Goal: Navigation & Orientation: Find specific page/section

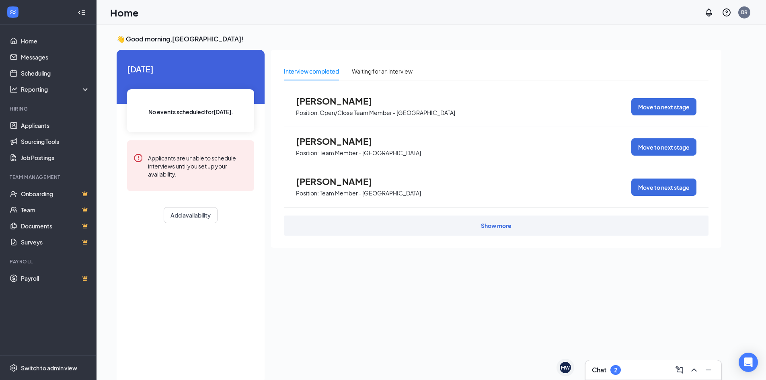
drag, startPoint x: 336, startPoint y: 101, endPoint x: 340, endPoint y: 103, distance: 4.9
click at [340, 103] on span "[PERSON_NAME]" at bounding box center [340, 101] width 88 height 10
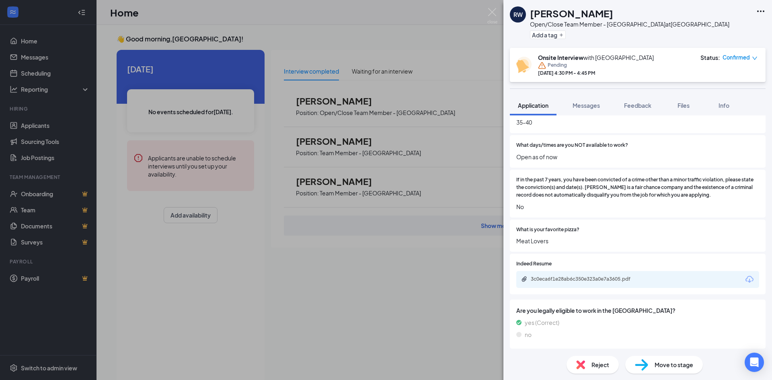
scroll to position [403, 0]
click at [399, 289] on div "RW [PERSON_NAME] Open/Close Team Member - Bethel at [GEOGRAPHIC_DATA] Add a tag…" at bounding box center [386, 190] width 772 height 380
drag, startPoint x: 388, startPoint y: 204, endPoint x: 545, endPoint y: 375, distance: 232.1
click at [408, 259] on div "RW [PERSON_NAME] Open/Close Team Member - Bethel at [GEOGRAPHIC_DATA] Add a tag…" at bounding box center [386, 190] width 772 height 380
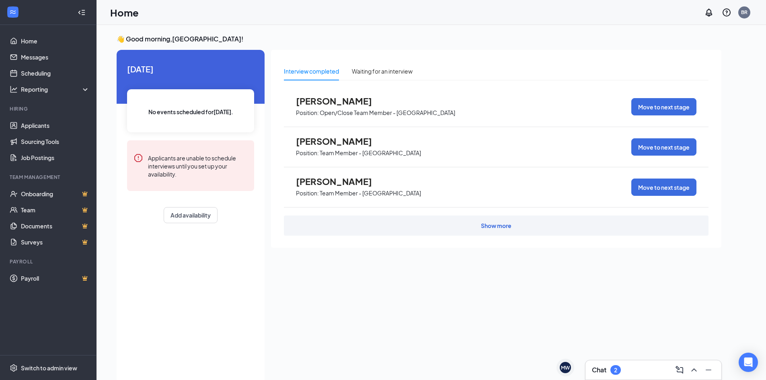
click at [365, 209] on div "[PERSON_NAME] Position: Open/Close Team Member - Bethel Move to next stage [PER…" at bounding box center [496, 161] width 424 height 149
click at [330, 190] on p "Team Member - [GEOGRAPHIC_DATA]" at bounding box center [370, 193] width 101 height 8
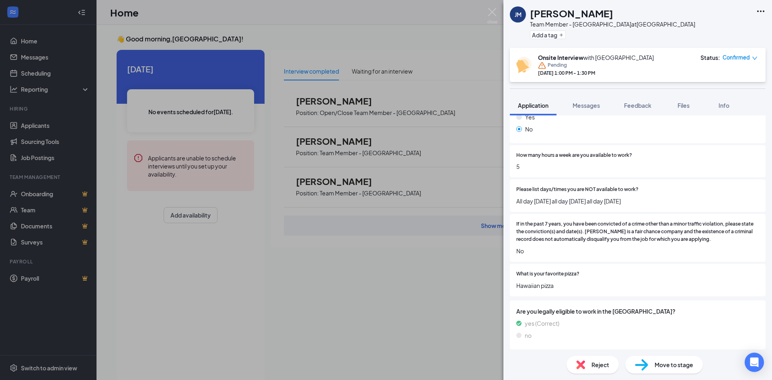
scroll to position [279, 0]
click at [394, 282] on div "[PERSON_NAME] Team Member - [GEOGRAPHIC_DATA] at [GEOGRAPHIC_DATA] Add a tag On…" at bounding box center [386, 190] width 772 height 380
drag, startPoint x: 434, startPoint y: 229, endPoint x: 103, endPoint y: 50, distance: 376.9
click at [103, 50] on div "[PERSON_NAME] Team Member - [GEOGRAPHIC_DATA] at [GEOGRAPHIC_DATA] Add a tag On…" at bounding box center [386, 190] width 772 height 380
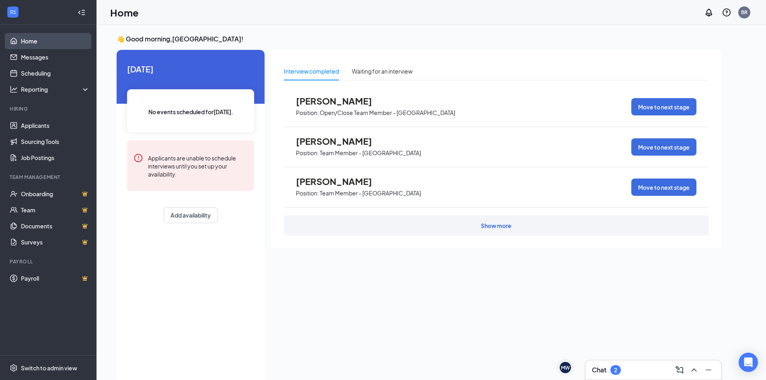
click at [85, 42] on link "Home" at bounding box center [55, 41] width 69 height 16
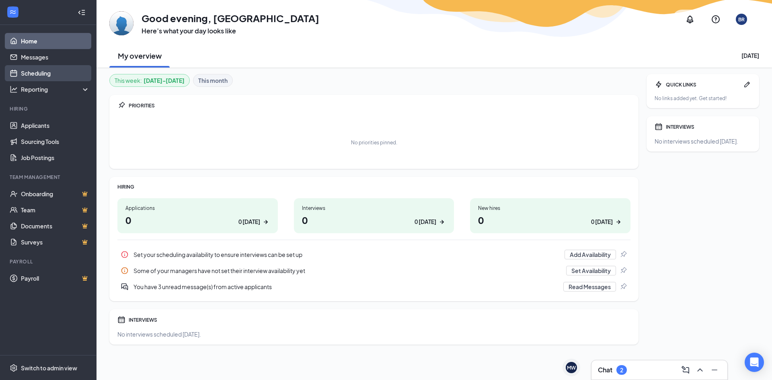
click at [31, 74] on link "Scheduling" at bounding box center [55, 73] width 69 height 16
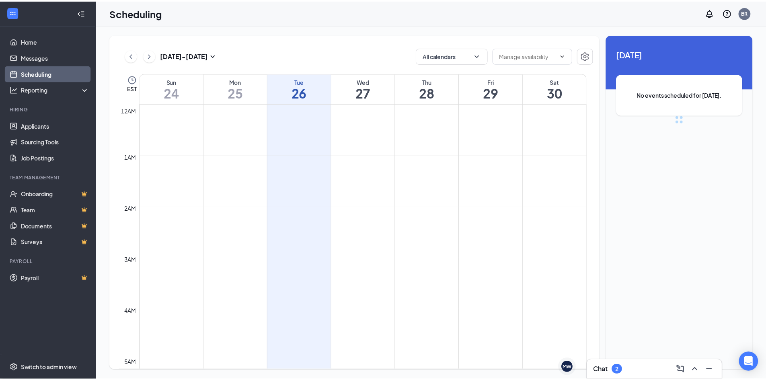
scroll to position [395, 0]
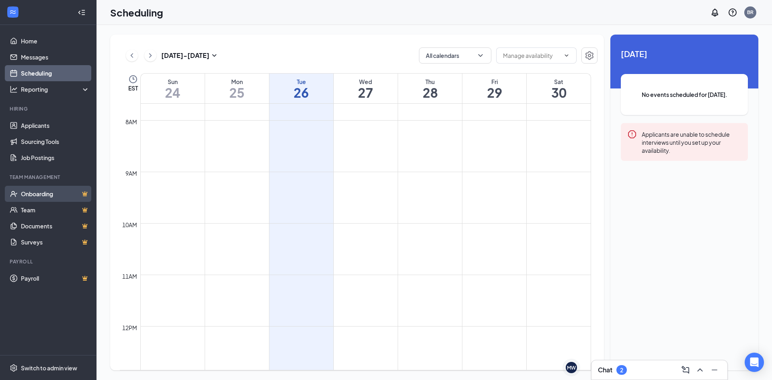
click at [42, 201] on link "Onboarding" at bounding box center [55, 194] width 69 height 16
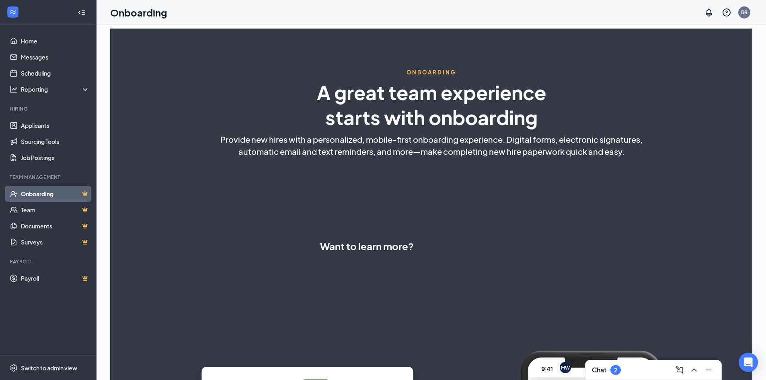
select select "US"
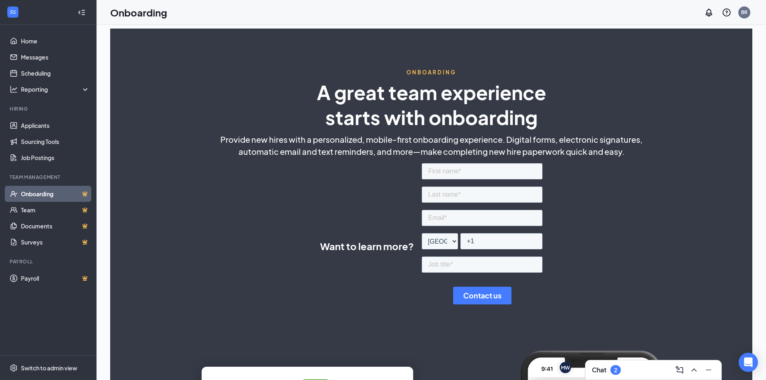
scroll to position [202, 0]
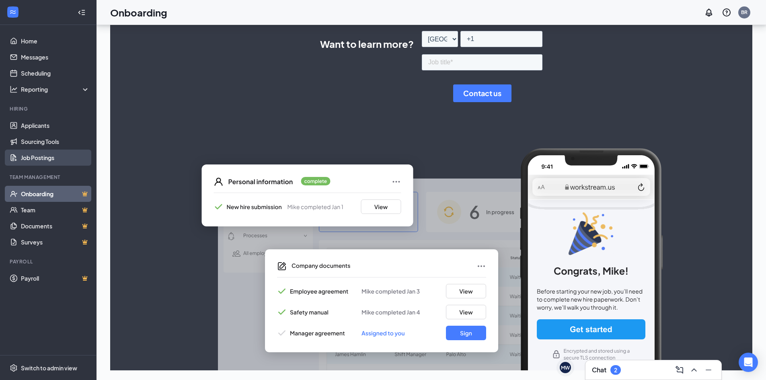
click at [68, 158] on link "Job Postings" at bounding box center [55, 158] width 69 height 16
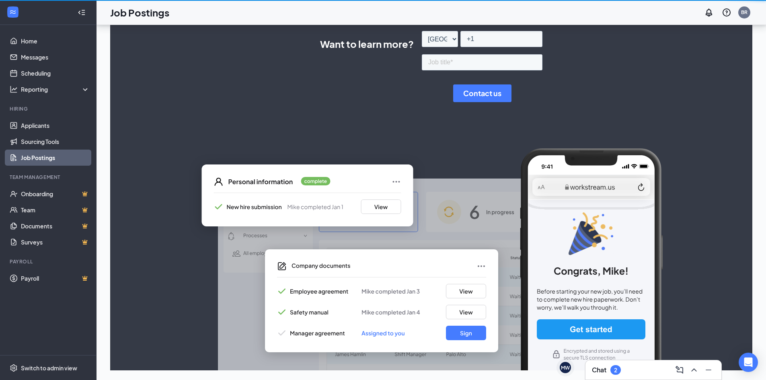
click at [0, 39] on ul "Home Messages Scheduling Reporting Hiring Applicants Sourcing Tools Job Posting…" at bounding box center [48, 190] width 96 height 330
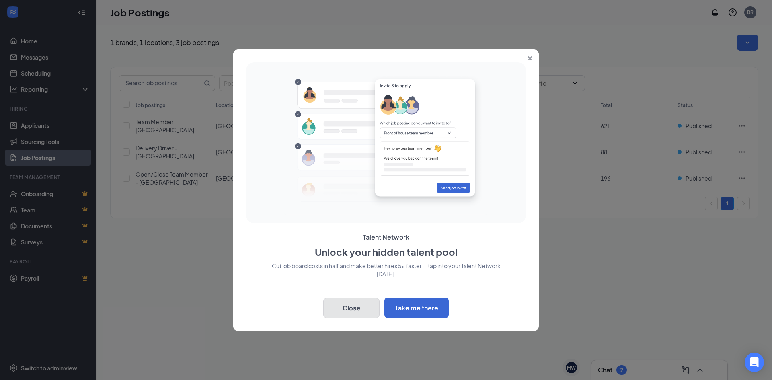
click at [355, 313] on button "Close" at bounding box center [351, 308] width 56 height 20
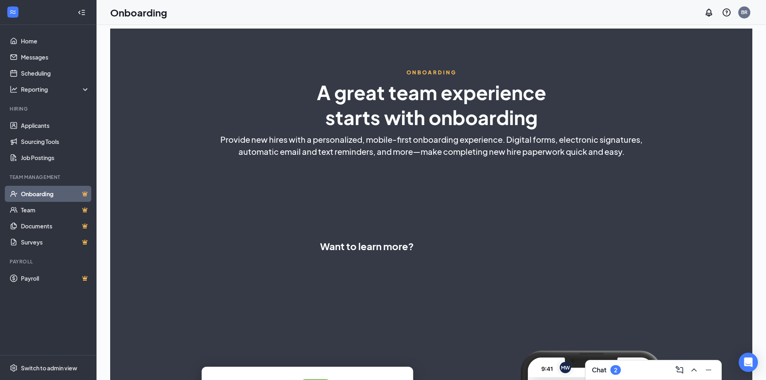
select select "US"
